Goal: Check status: Check status

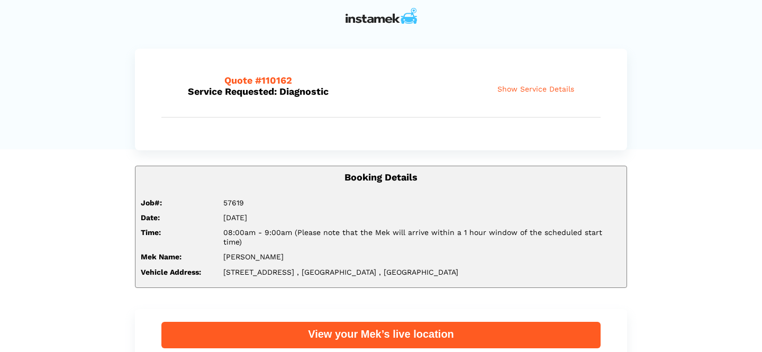
click at [375, 327] on div "View your Mek’s live location" at bounding box center [380, 334] width 439 height 14
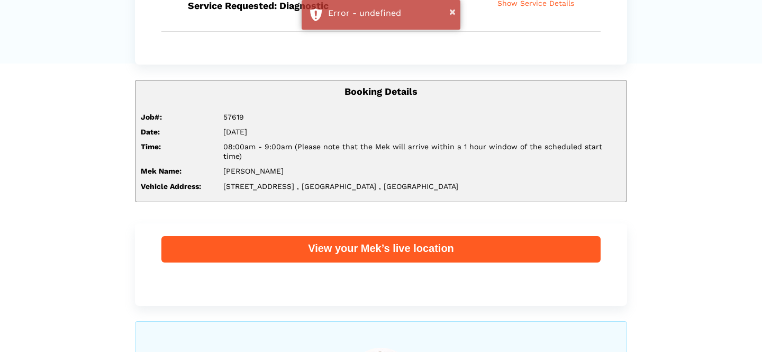
scroll to position [95, 0]
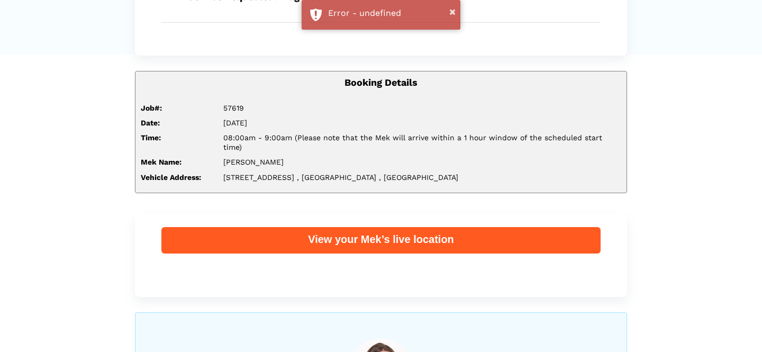
click at [446, 232] on div "View your Mek’s live location" at bounding box center [380, 239] width 439 height 14
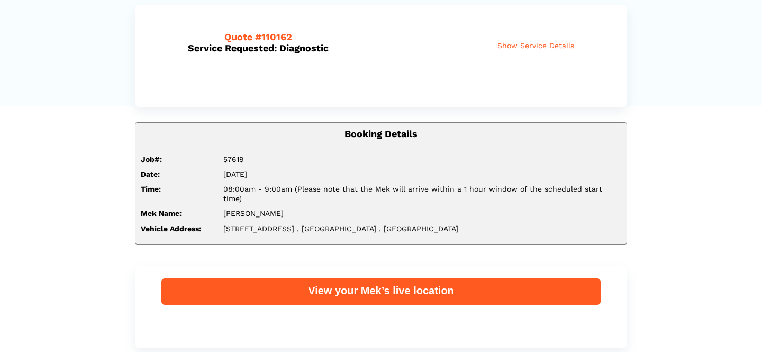
scroll to position [48, 0]
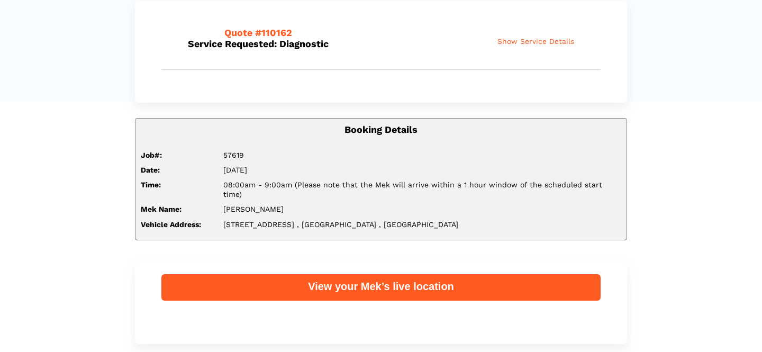
click at [381, 279] on div "View your Mek’s live location" at bounding box center [380, 286] width 439 height 14
